Goal: Feedback & Contribution: Submit feedback/report problem

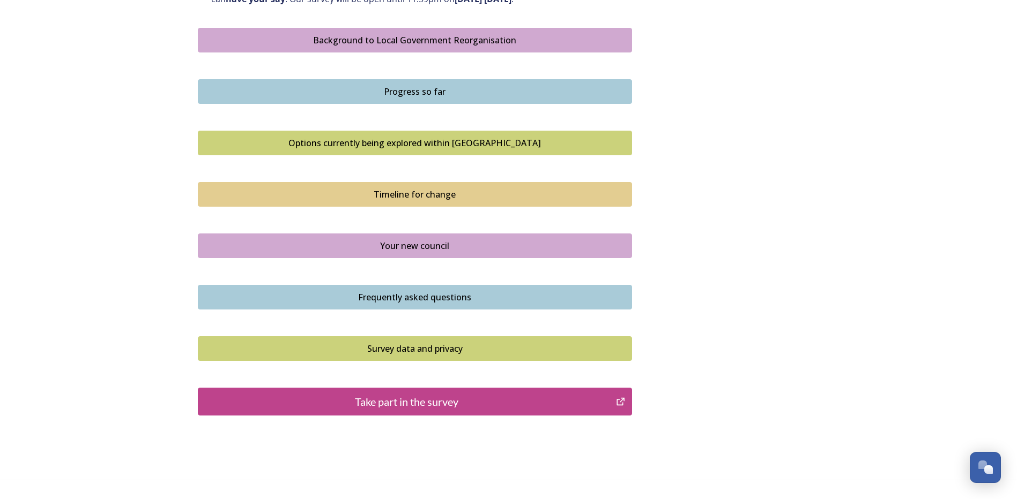
scroll to position [654, 0]
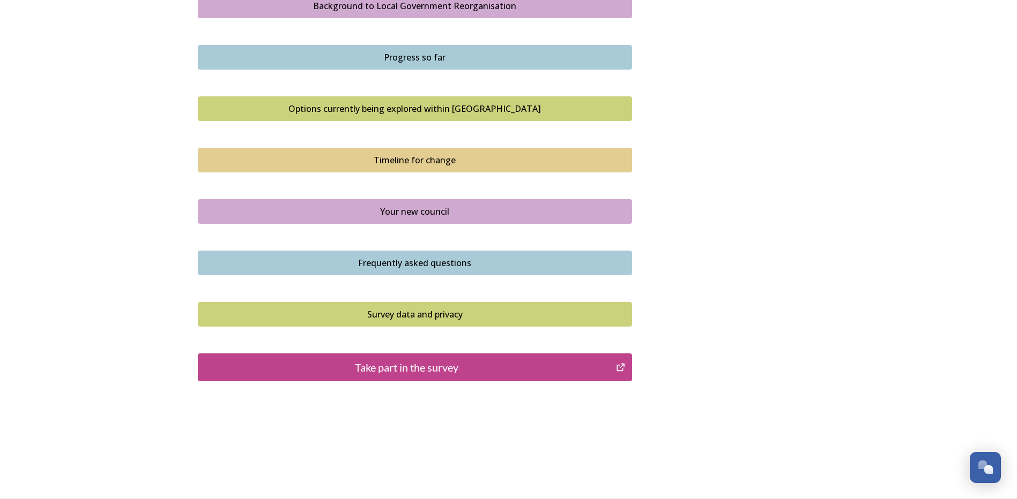
click at [413, 369] on div "Take part in the survey" at bounding box center [407, 368] width 407 height 16
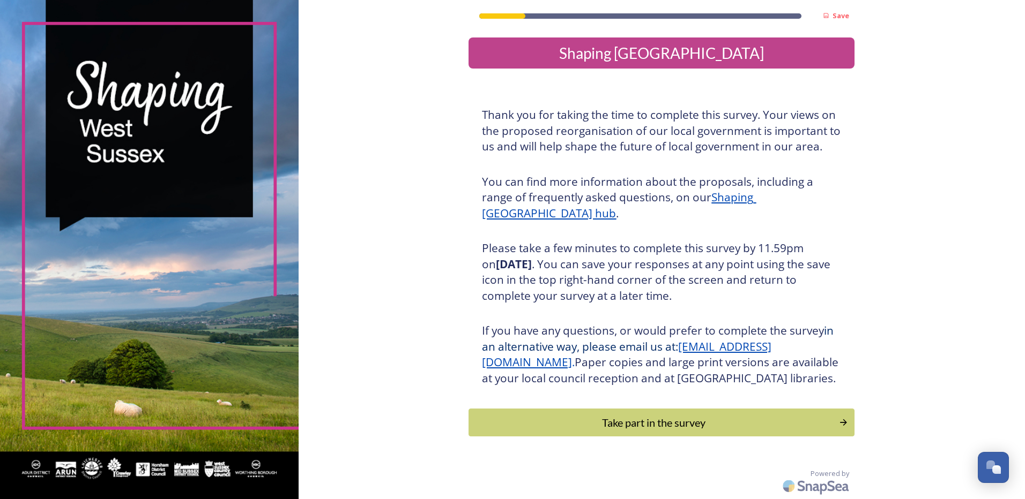
click at [603, 431] on div "Take part in the survey" at bounding box center [653, 423] width 359 height 16
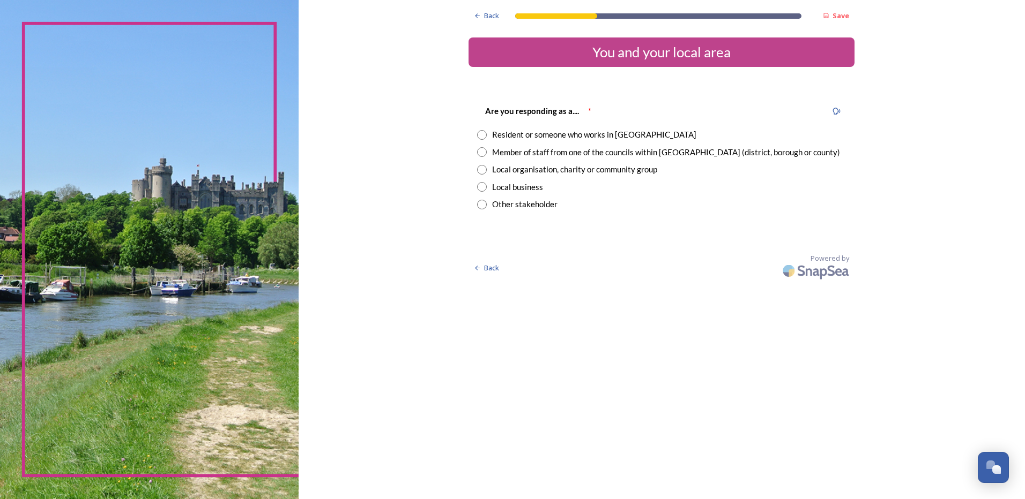
click at [482, 150] on input "radio" at bounding box center [482, 152] width 10 height 10
radio input "true"
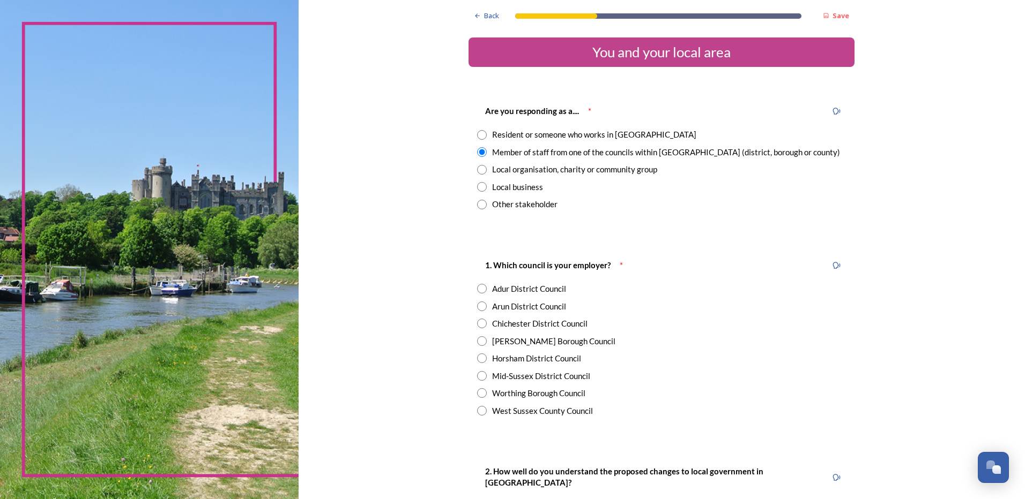
click at [479, 309] on input "radio" at bounding box center [482, 307] width 10 height 10
radio input "true"
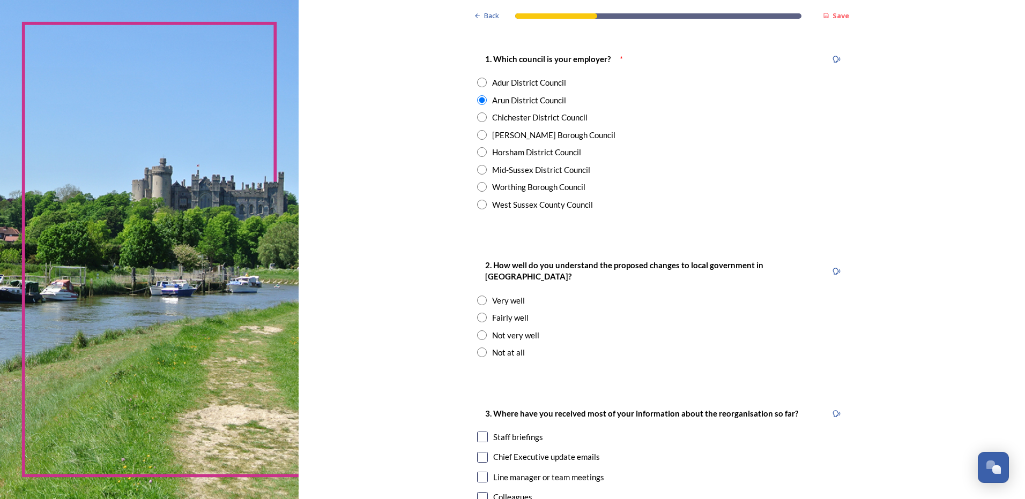
scroll to position [214, 0]
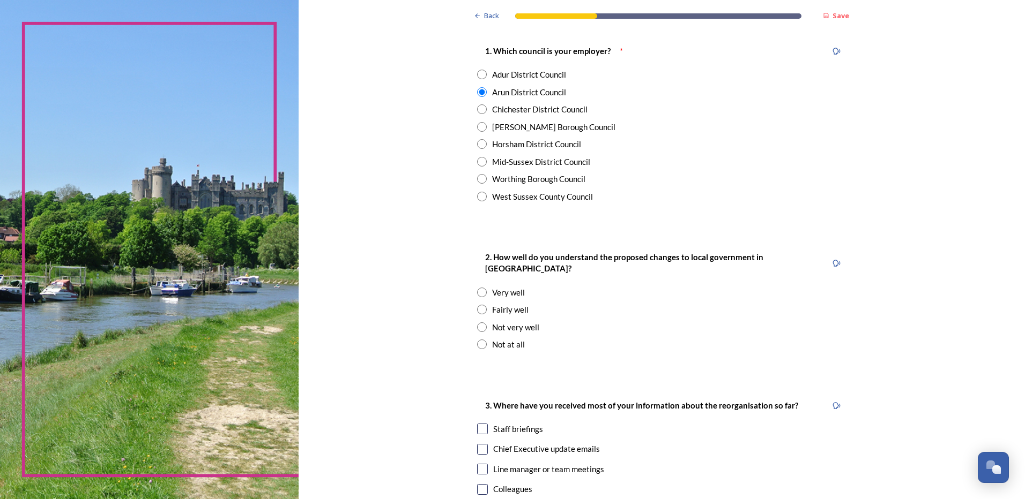
click at [479, 305] on input "radio" at bounding box center [482, 310] width 10 height 10
radio input "true"
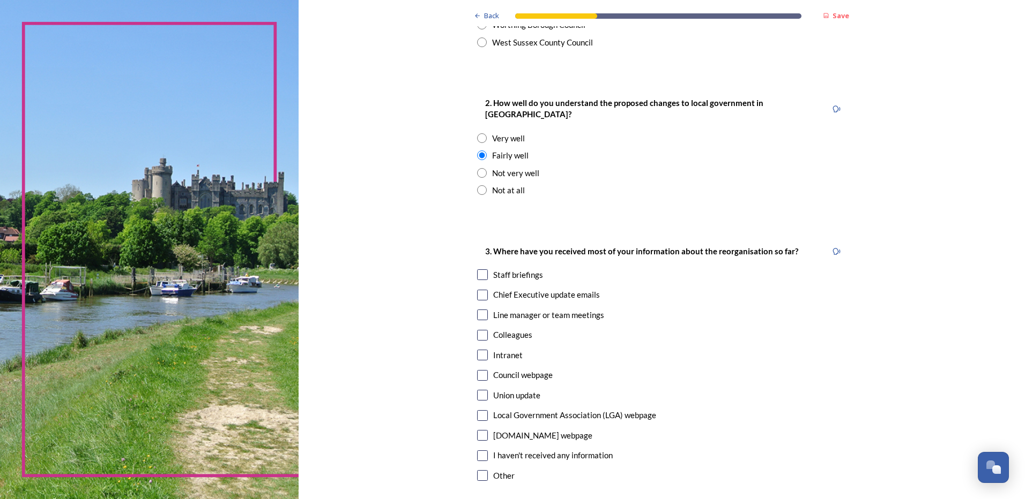
scroll to position [375, 0]
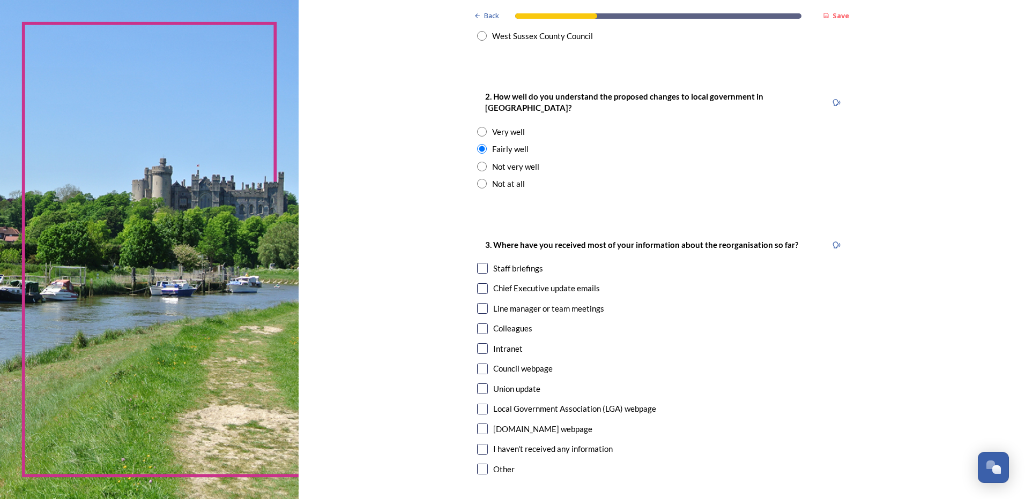
click at [478, 263] on input "checkbox" at bounding box center [482, 268] width 11 height 11
checkbox input "true"
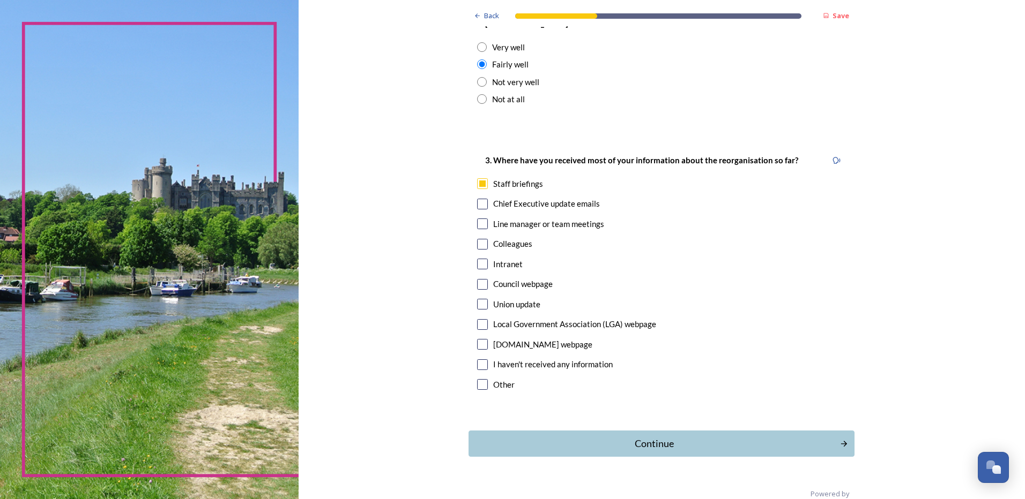
scroll to position [468, 0]
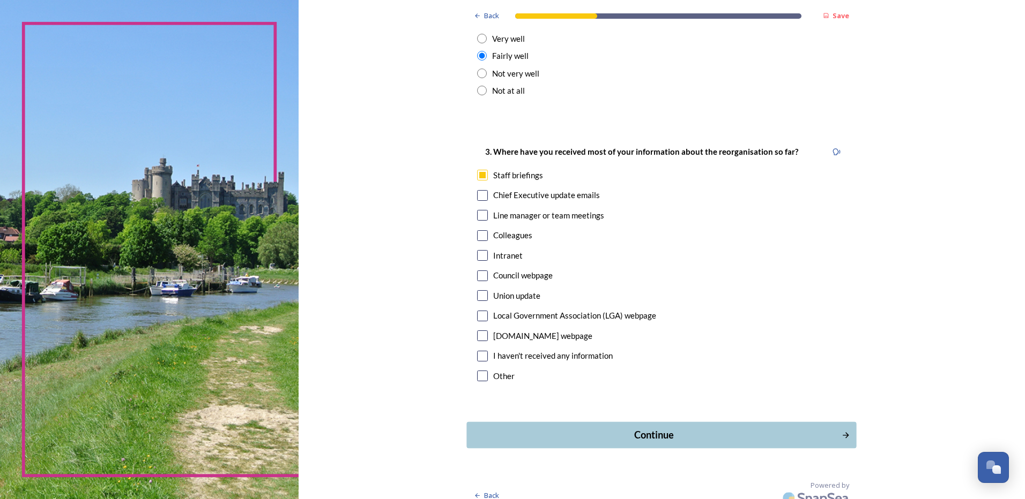
click at [645, 428] on div "Continue" at bounding box center [654, 435] width 363 height 14
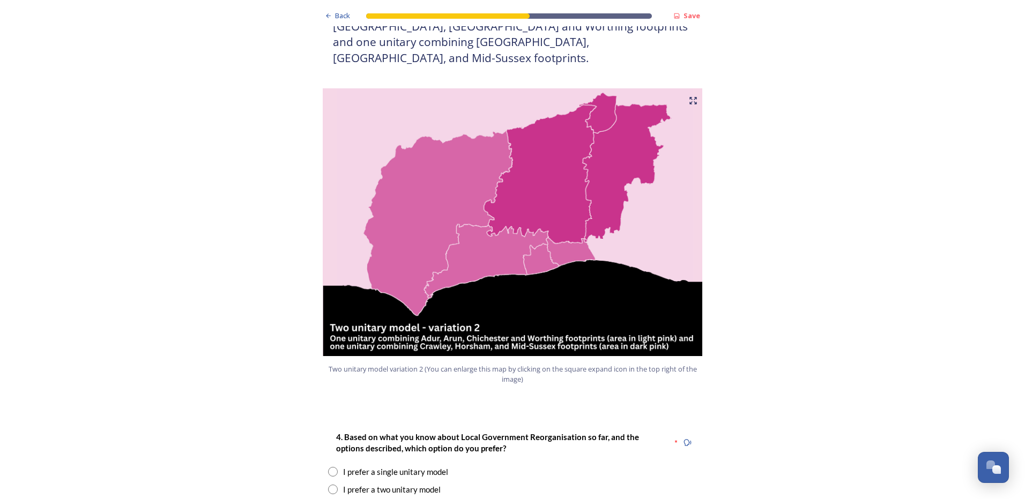
scroll to position [1233, 0]
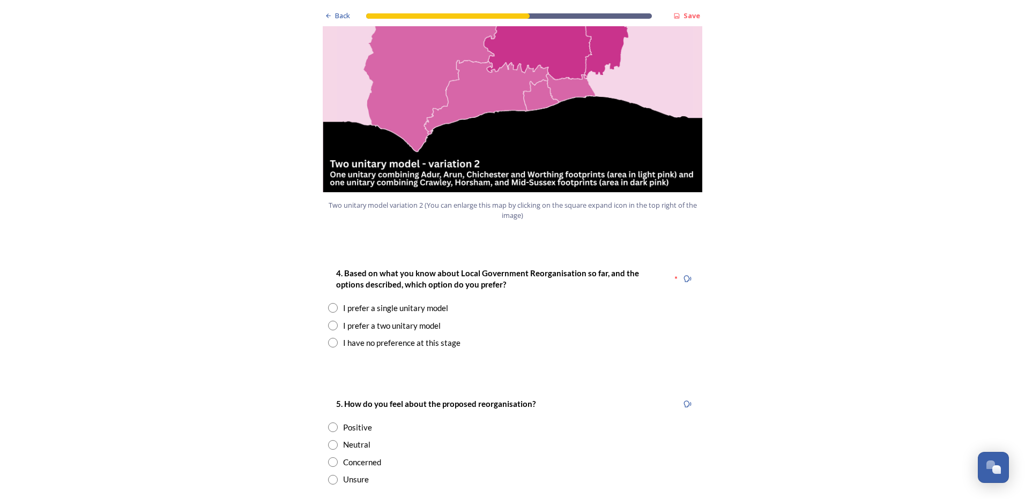
click at [330, 321] on input "radio" at bounding box center [333, 326] width 10 height 10
radio input "true"
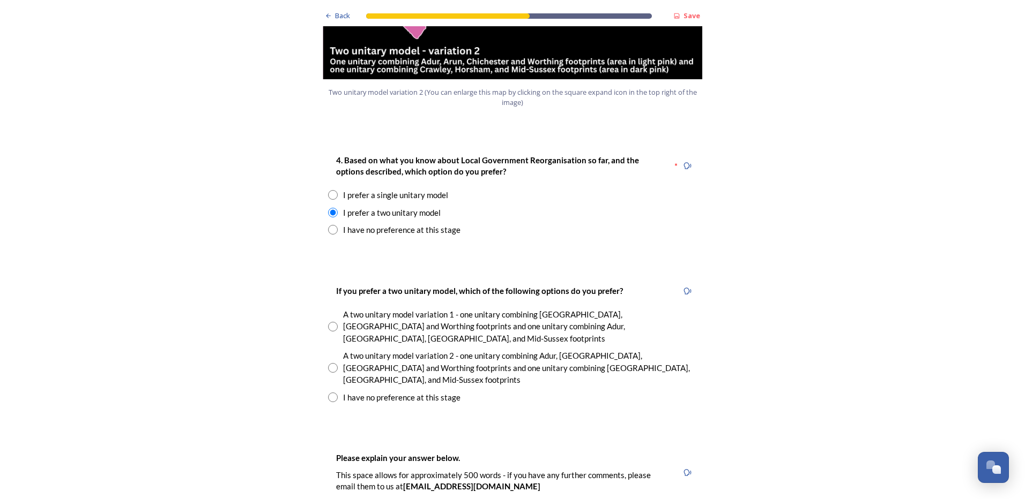
scroll to position [1393, 0]
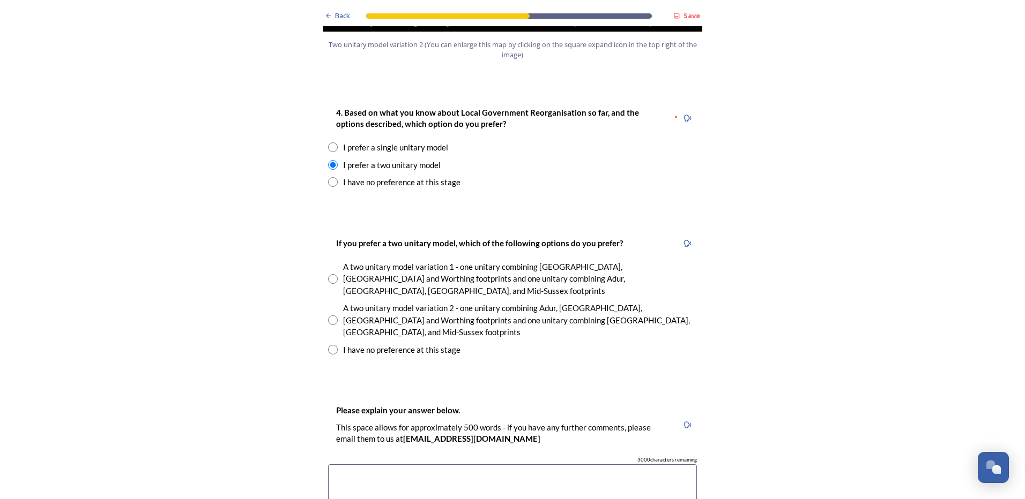
click at [328, 274] on input "radio" at bounding box center [333, 279] width 10 height 10
radio input "true"
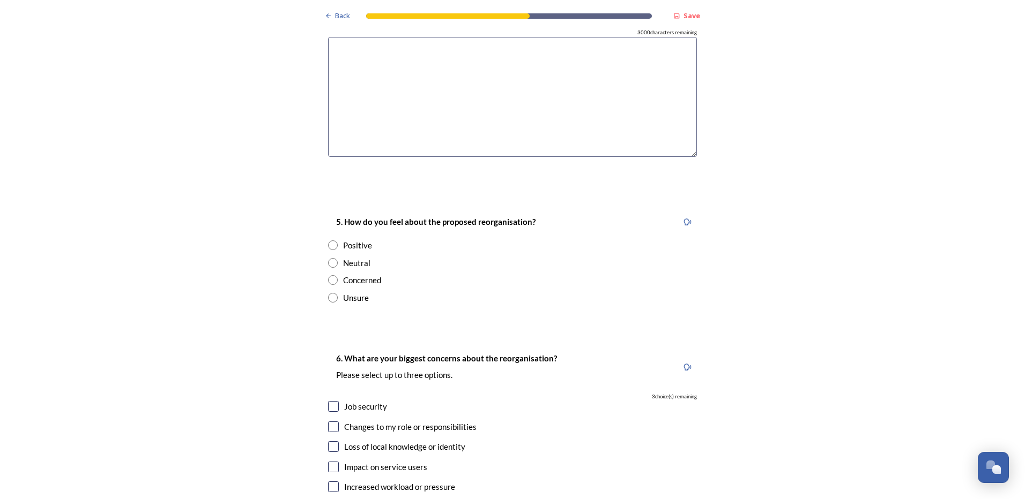
scroll to position [1822, 0]
click at [329, 292] on input "radio" at bounding box center [333, 297] width 10 height 10
radio input "true"
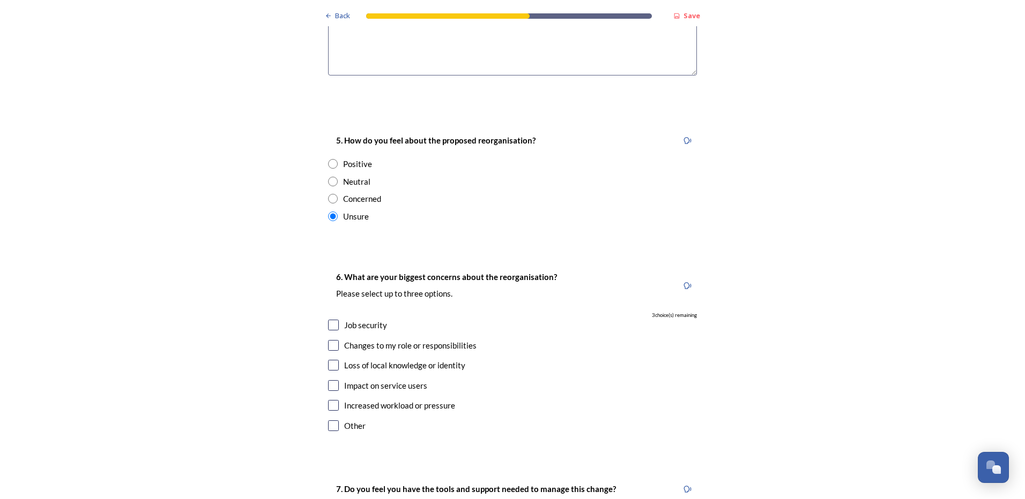
scroll to position [1983, 0]
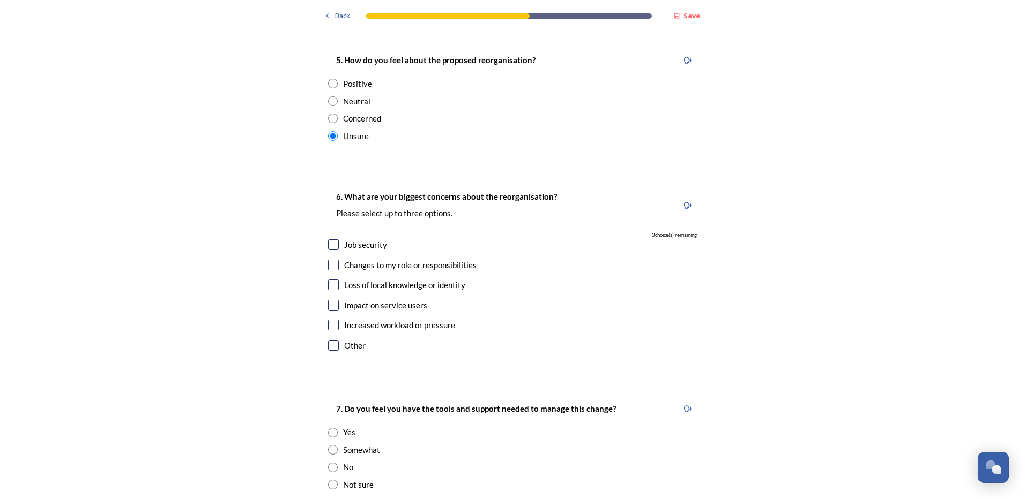
click at [328, 300] on input "checkbox" at bounding box center [333, 305] width 11 height 11
checkbox input "true"
click at [333, 320] on input "checkbox" at bounding box center [333, 325] width 11 height 11
checkbox input "true"
click at [330, 260] on input "checkbox" at bounding box center [333, 265] width 11 height 11
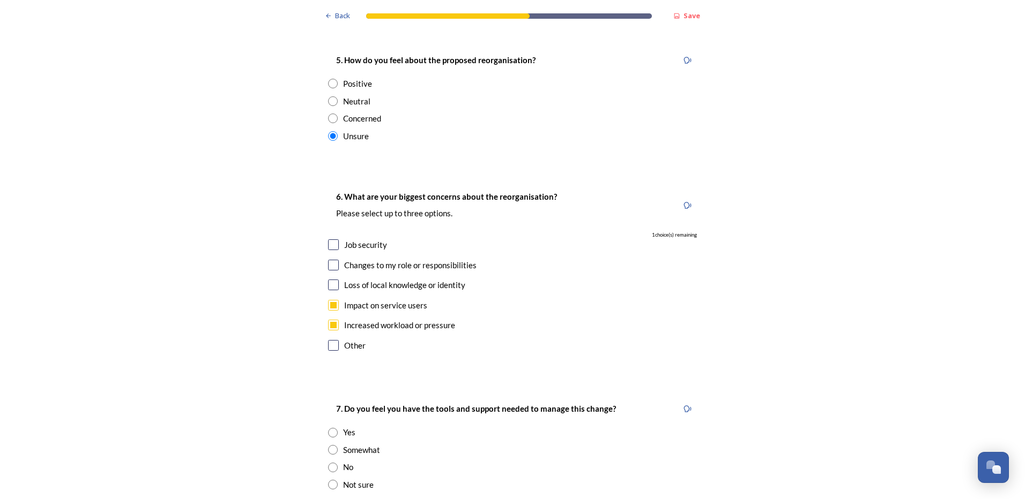
checkbox input "true"
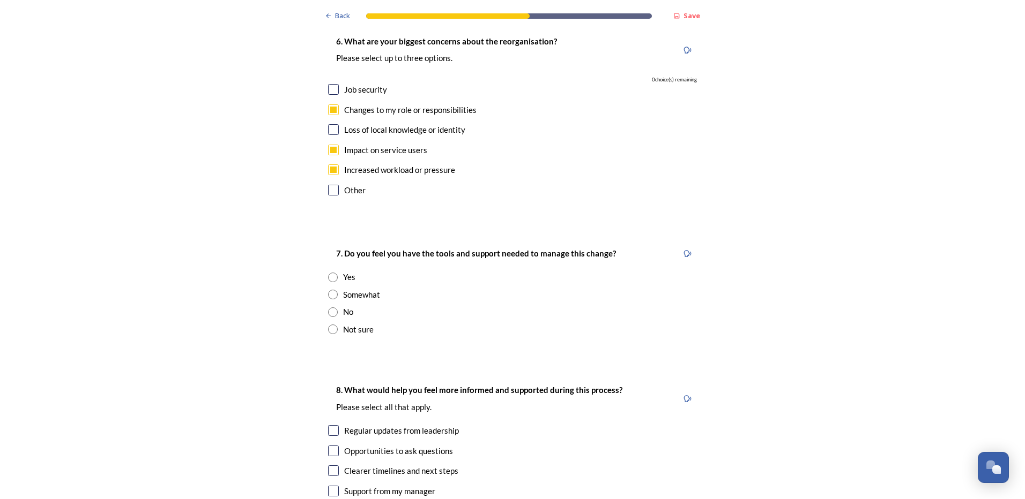
scroll to position [2144, 0]
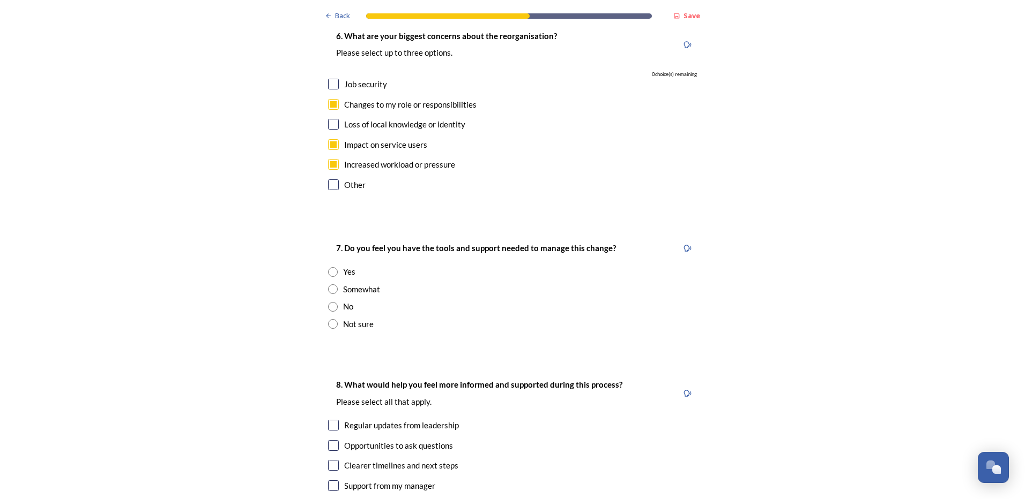
click at [328, 302] on input "radio" at bounding box center [333, 307] width 10 height 10
radio input "true"
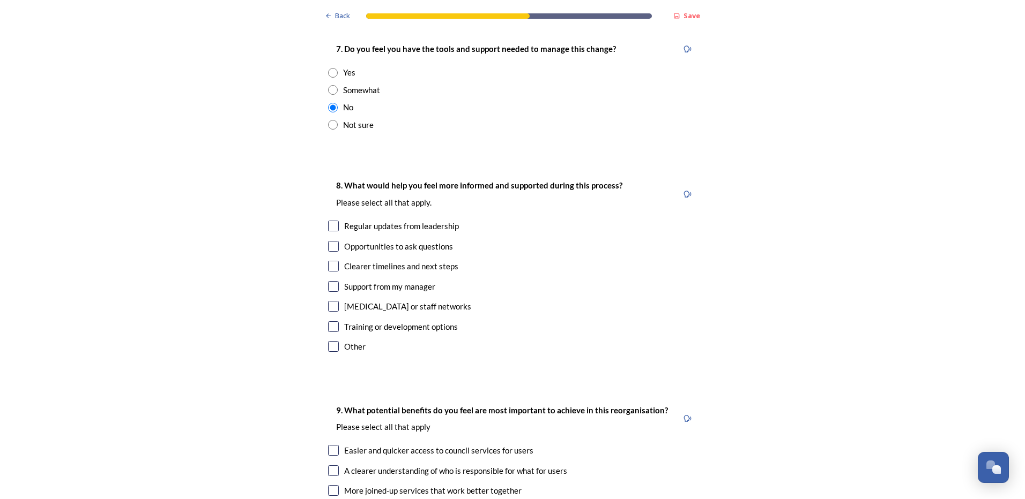
scroll to position [2358, 0]
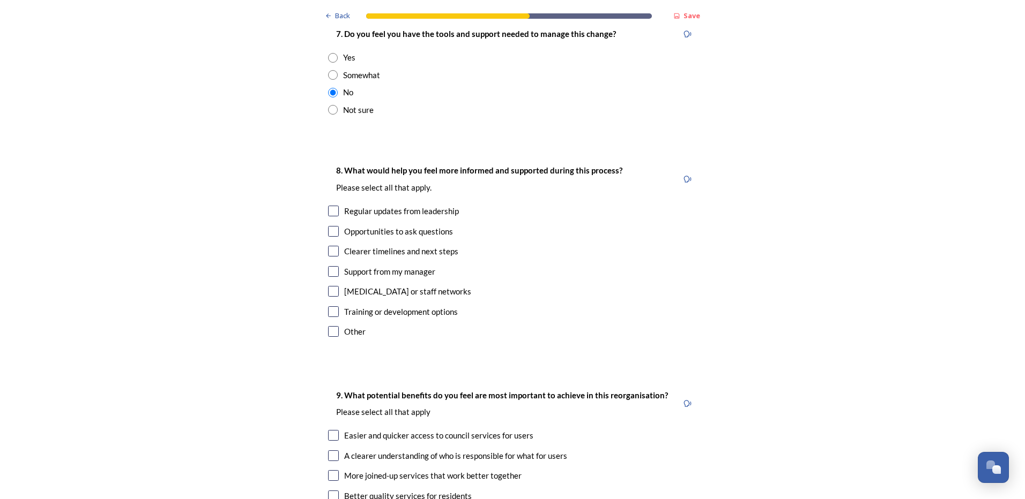
click at [331, 246] on input "checkbox" at bounding box center [333, 251] width 11 height 11
checkbox input "true"
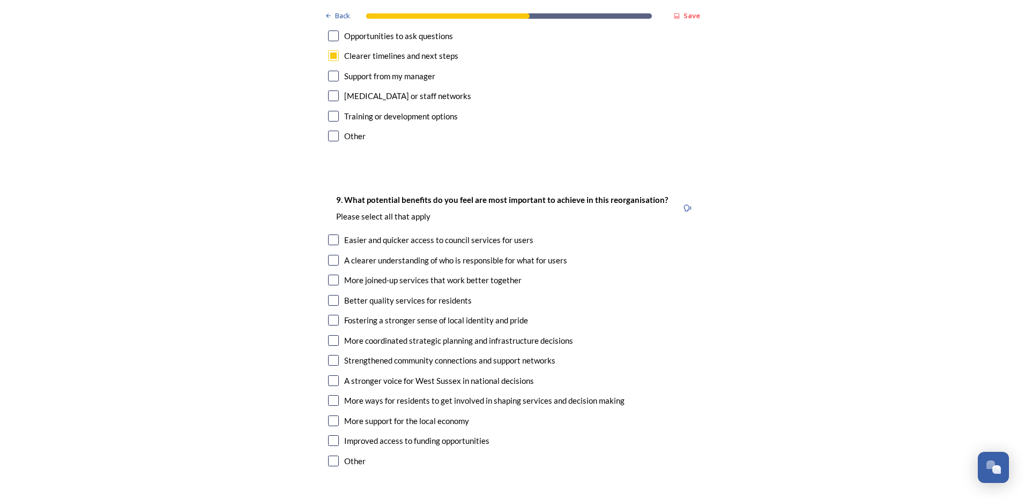
scroll to position [2572, 0]
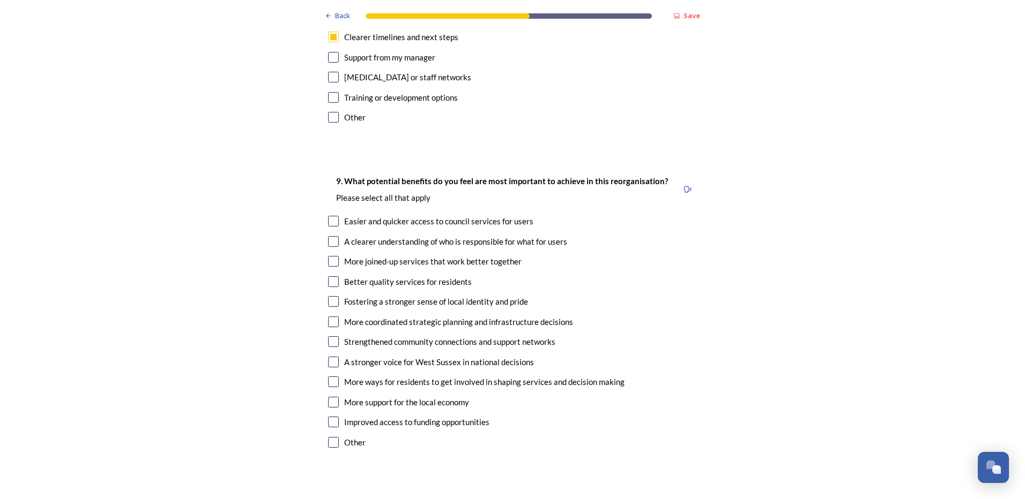
click at [331, 377] on input "checkbox" at bounding box center [333, 382] width 11 height 11
checkbox input "true"
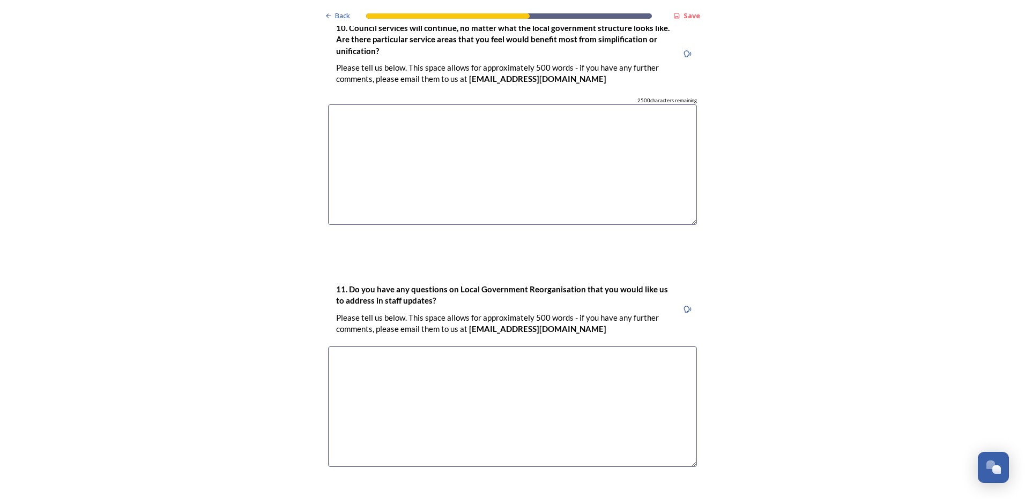
scroll to position [3099, 0]
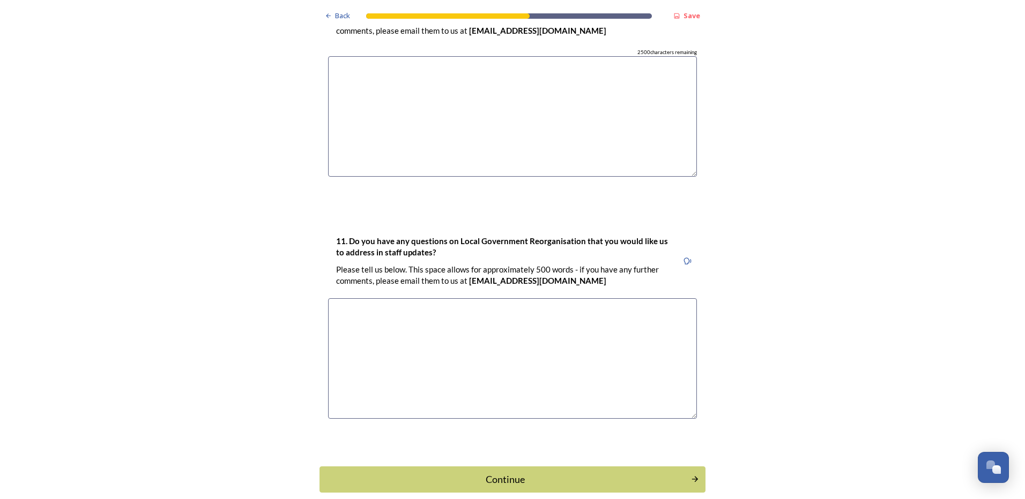
click at [521, 473] on div "Continue" at bounding box center [505, 480] width 360 height 14
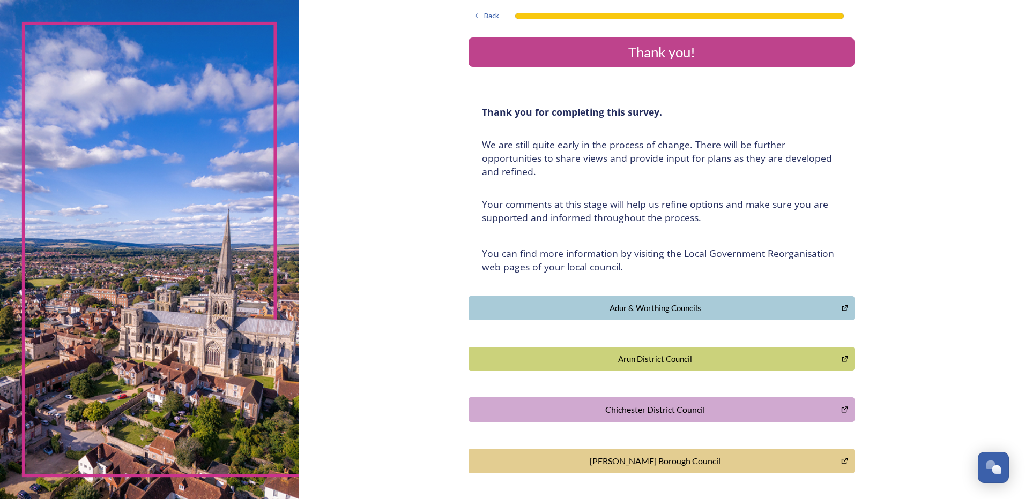
click at [619, 50] on div "Thank you!" at bounding box center [661, 52] width 377 height 21
